Goal: Check status

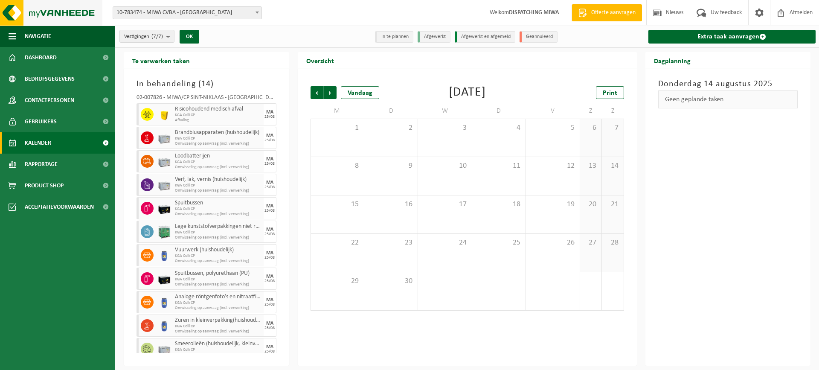
click at [44, 12] on img at bounding box center [51, 13] width 102 height 26
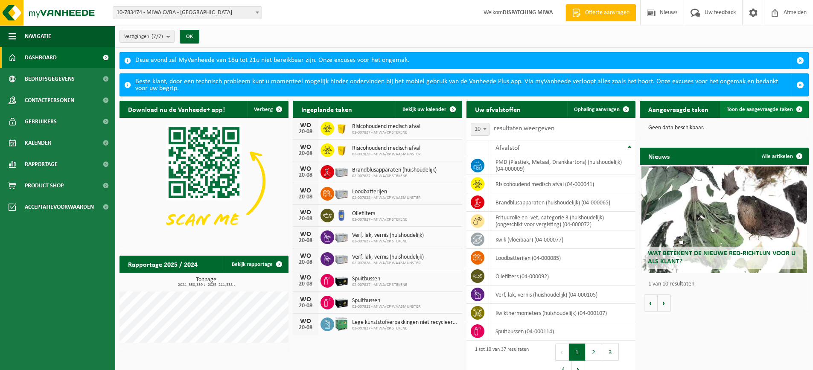
click at [753, 108] on span "Toon de aangevraagde taken" at bounding box center [759, 110] width 66 height 6
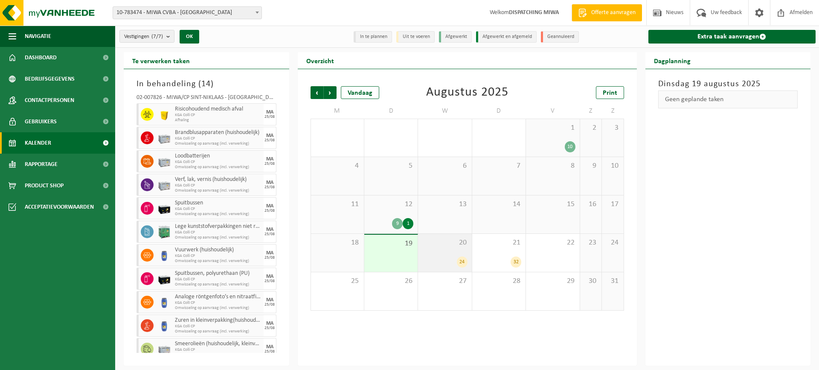
click at [462, 261] on div "24" at bounding box center [462, 261] width 11 height 11
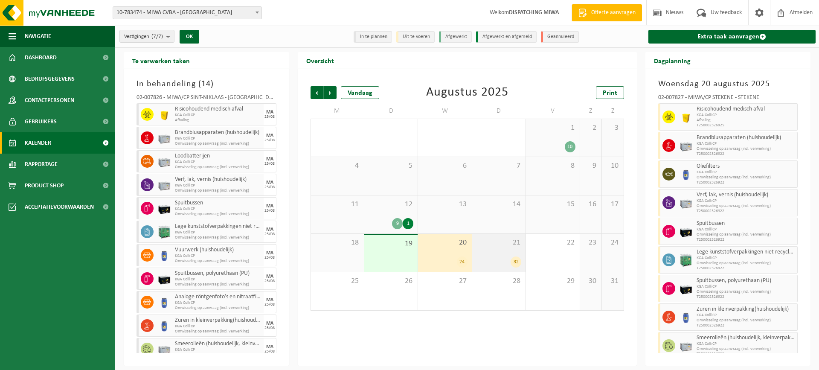
click at [517, 263] on div "32" at bounding box center [516, 261] width 11 height 11
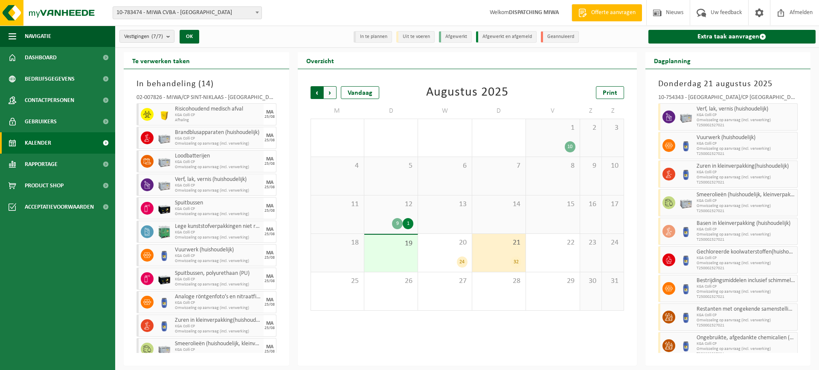
click at [332, 93] on span "Volgende" at bounding box center [330, 92] width 13 height 13
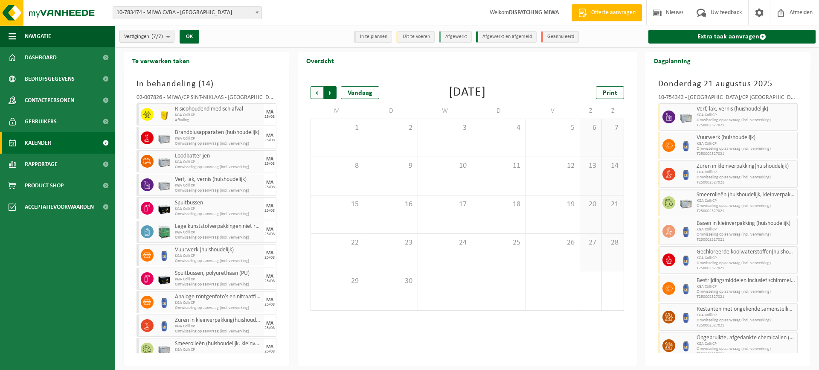
click at [320, 93] on span "Vorige" at bounding box center [317, 92] width 13 height 13
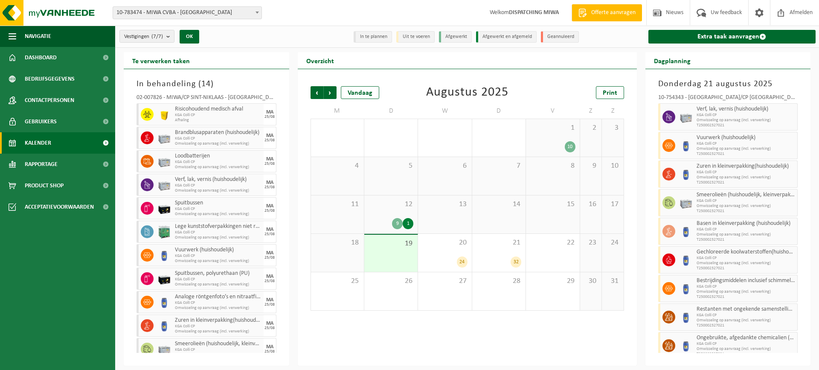
click at [398, 223] on div "9" at bounding box center [397, 223] width 11 height 11
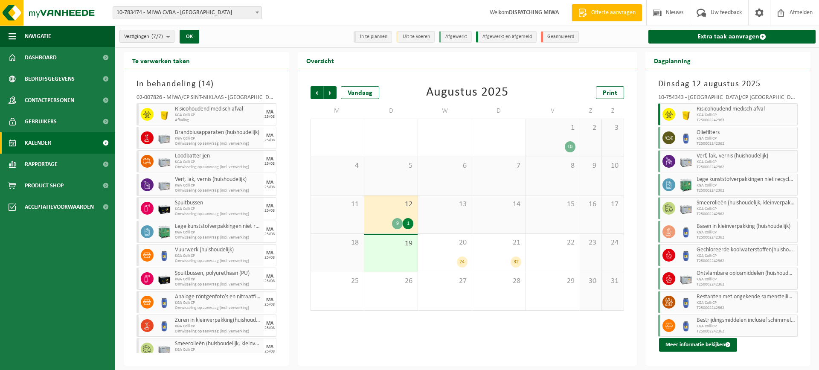
click at [410, 222] on div "1" at bounding box center [408, 223] width 11 height 11
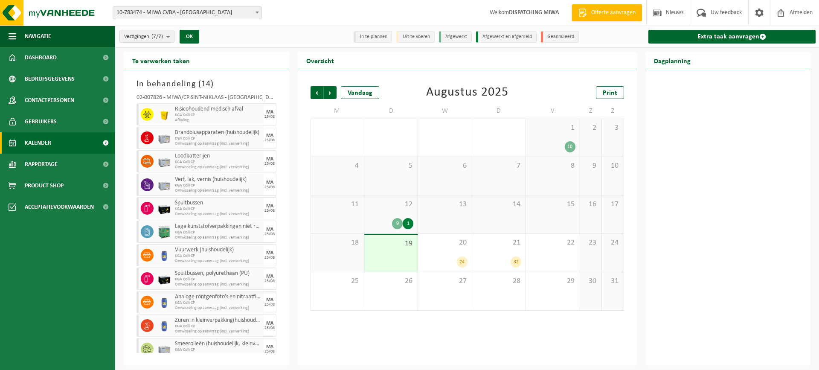
click at [410, 222] on div "1" at bounding box center [408, 223] width 11 height 11
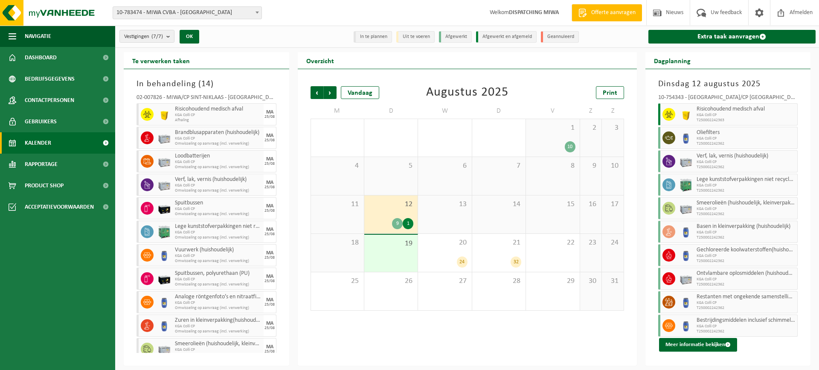
click at [395, 227] on div "9" at bounding box center [397, 223] width 11 height 11
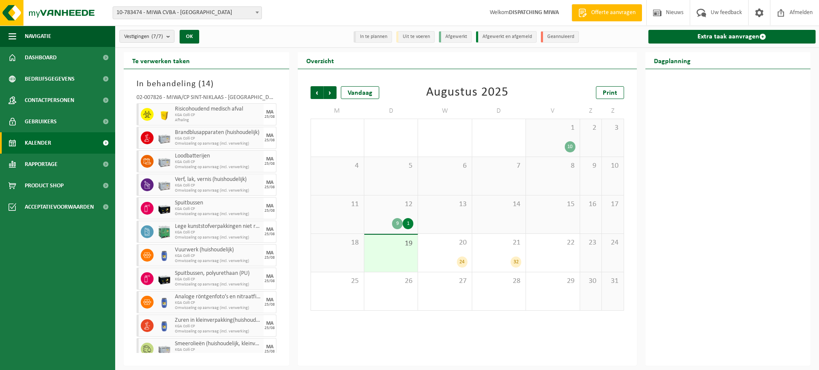
click at [395, 227] on div "9" at bounding box center [397, 223] width 11 height 11
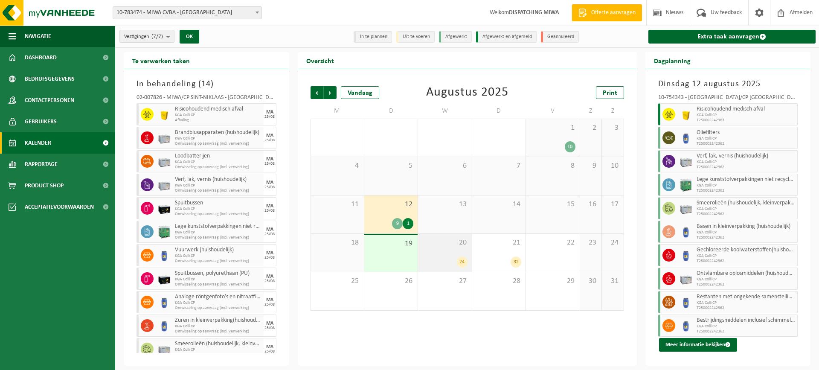
click at [464, 261] on div "24" at bounding box center [462, 261] width 11 height 11
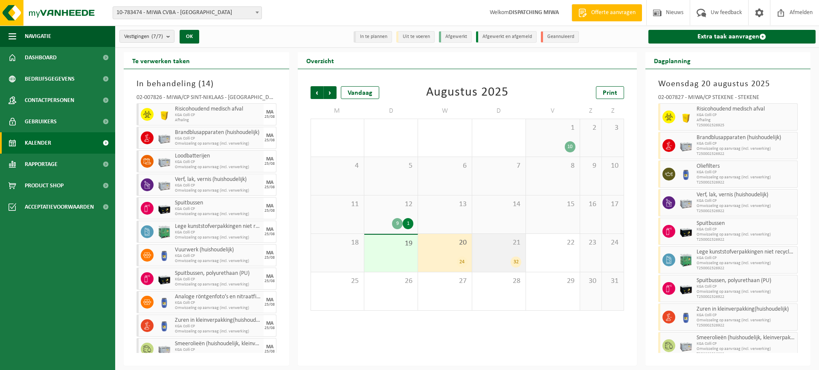
click at [514, 263] on div "32" at bounding box center [516, 261] width 11 height 11
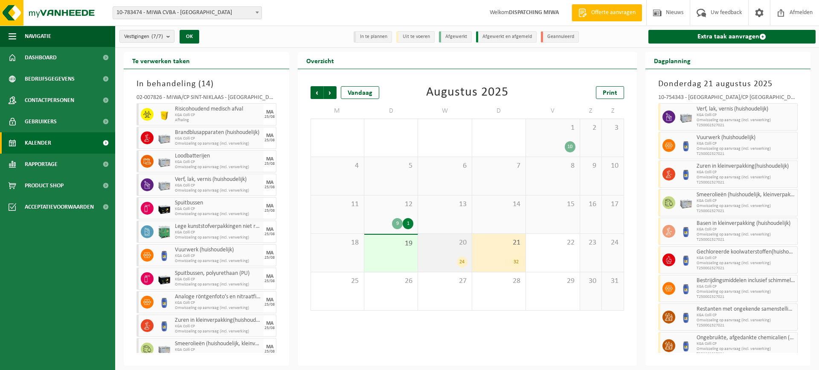
click at [462, 263] on div "24" at bounding box center [462, 261] width 11 height 11
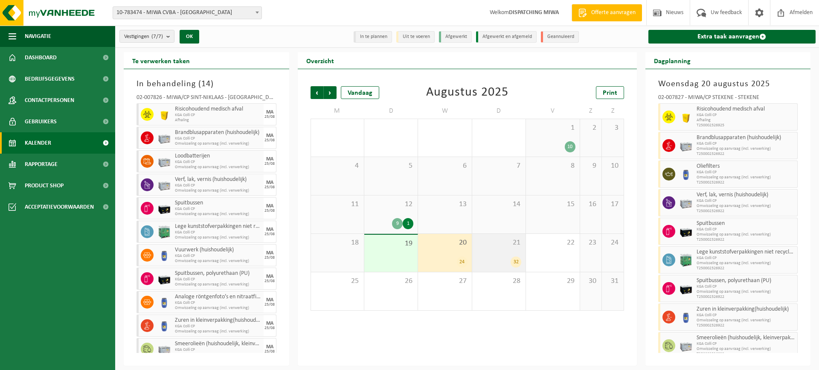
click at [516, 261] on div "32" at bounding box center [516, 261] width 11 height 11
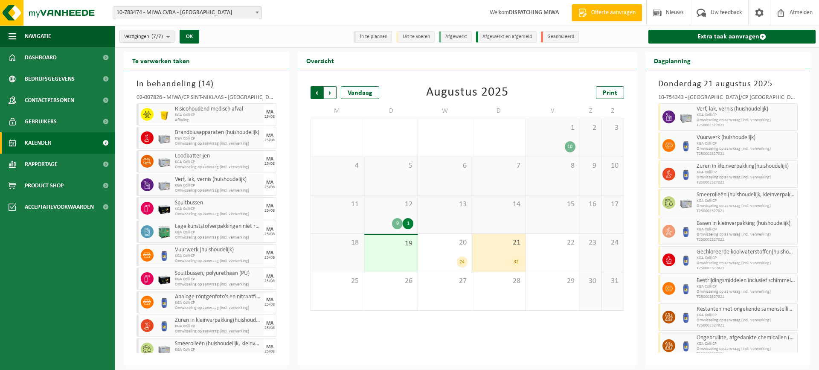
click at [331, 94] on span "Volgende" at bounding box center [330, 92] width 13 height 13
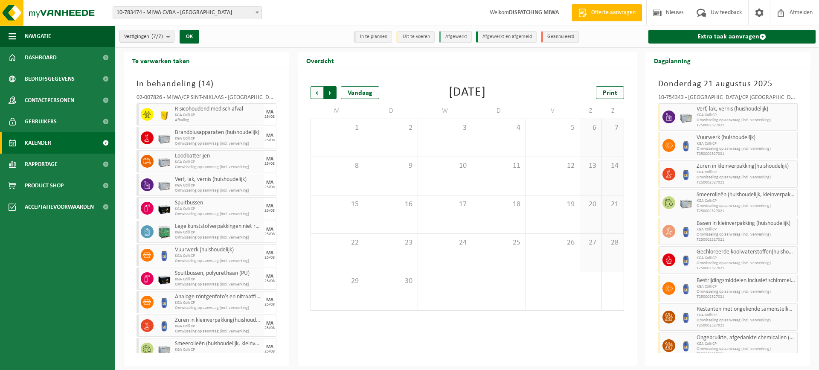
click at [314, 92] on span "Vorige" at bounding box center [317, 92] width 13 height 13
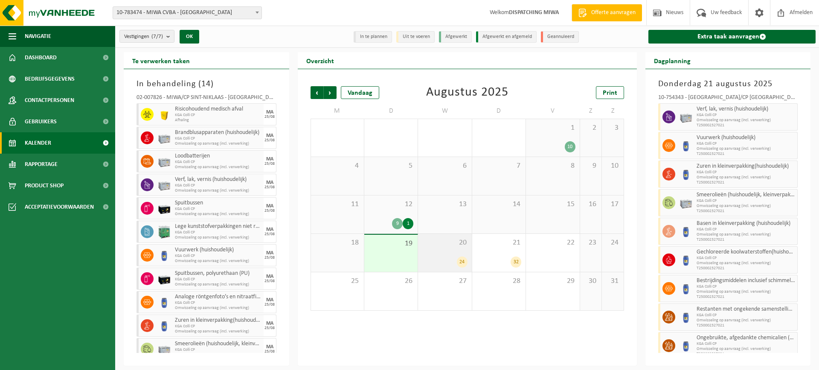
click at [462, 261] on div "24" at bounding box center [462, 261] width 11 height 11
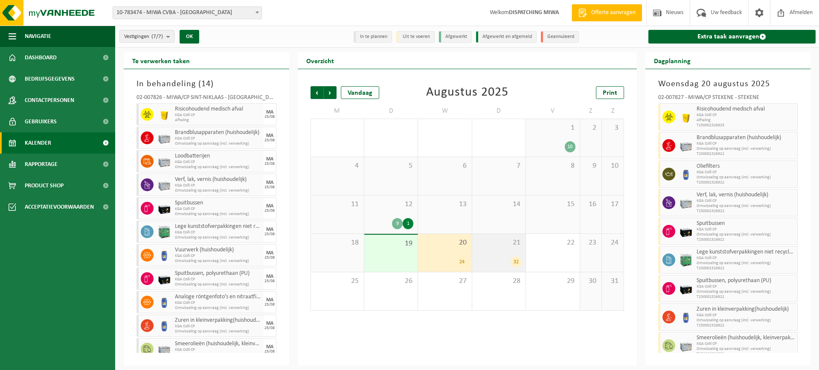
click at [515, 260] on div "32" at bounding box center [516, 261] width 11 height 11
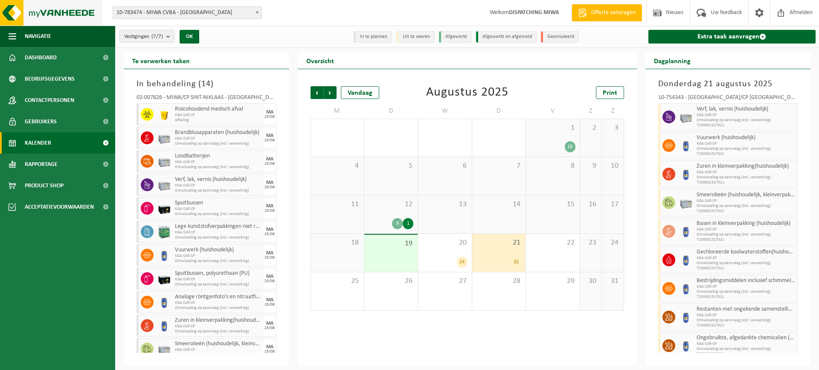
click at [66, 10] on img at bounding box center [51, 13] width 102 height 26
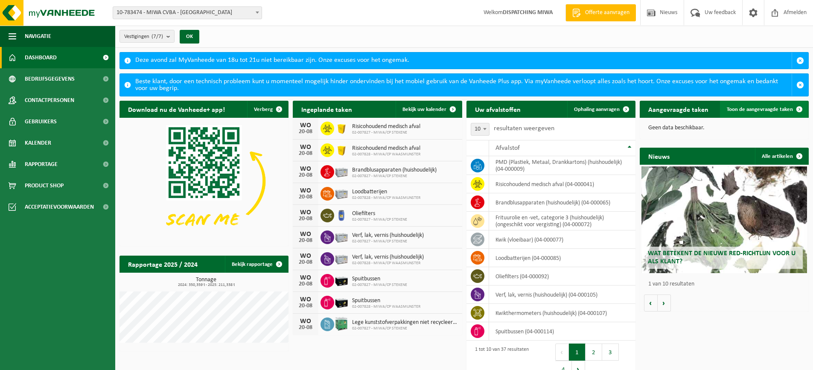
click at [747, 105] on link "Toon de aangevraagde taken" at bounding box center [764, 109] width 88 height 17
